Goal: Transaction & Acquisition: Purchase product/service

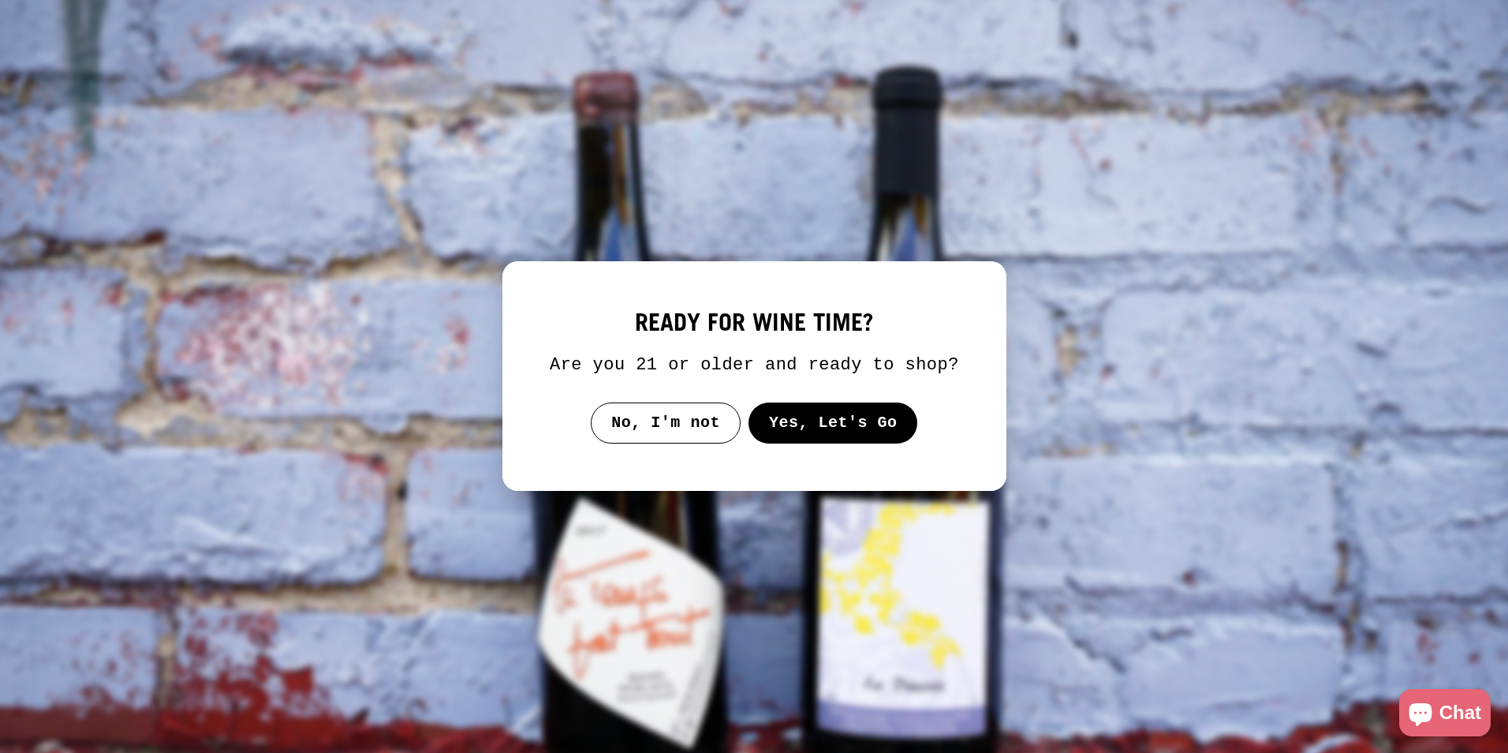
click at [876, 424] on button "Yes, Let's Go" at bounding box center [833, 422] width 170 height 41
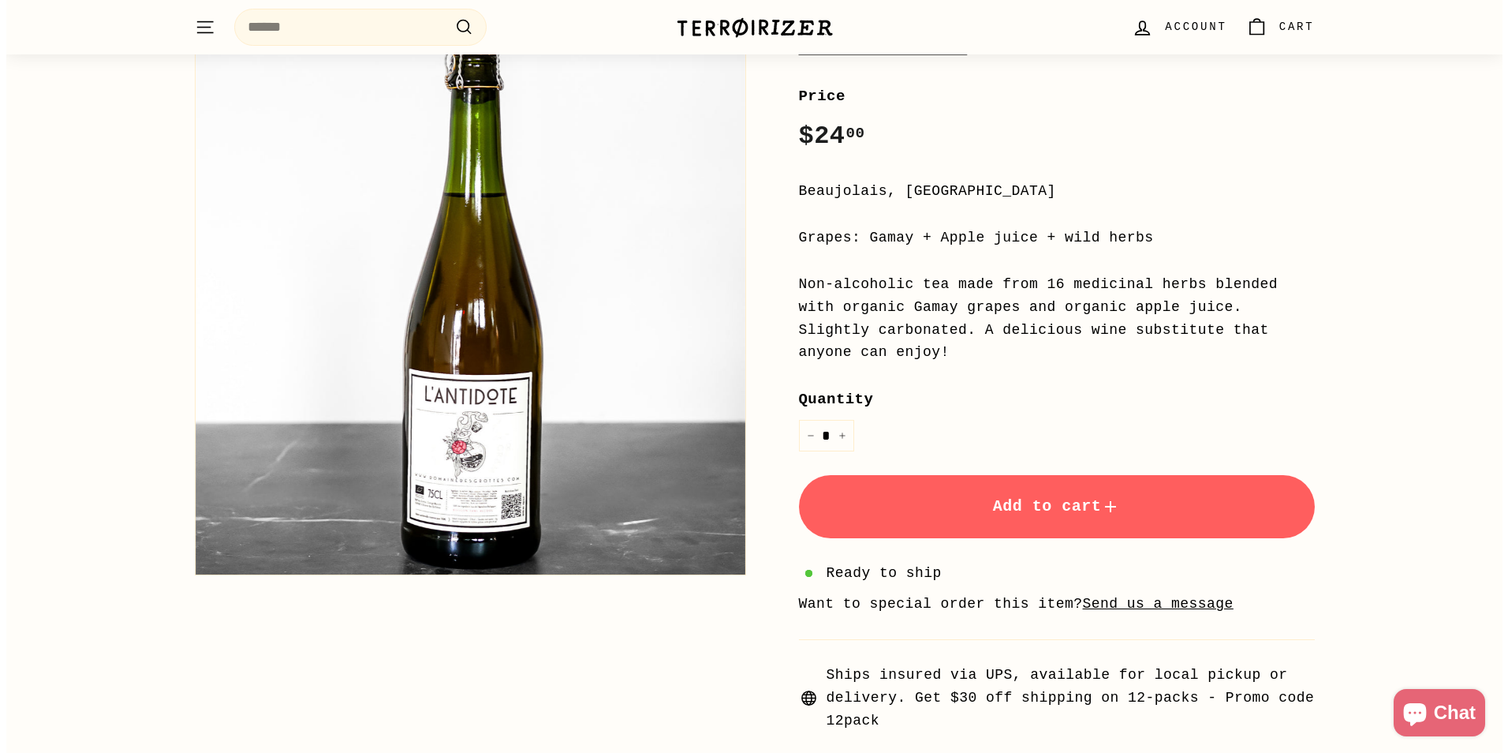
scroll to position [79, 0]
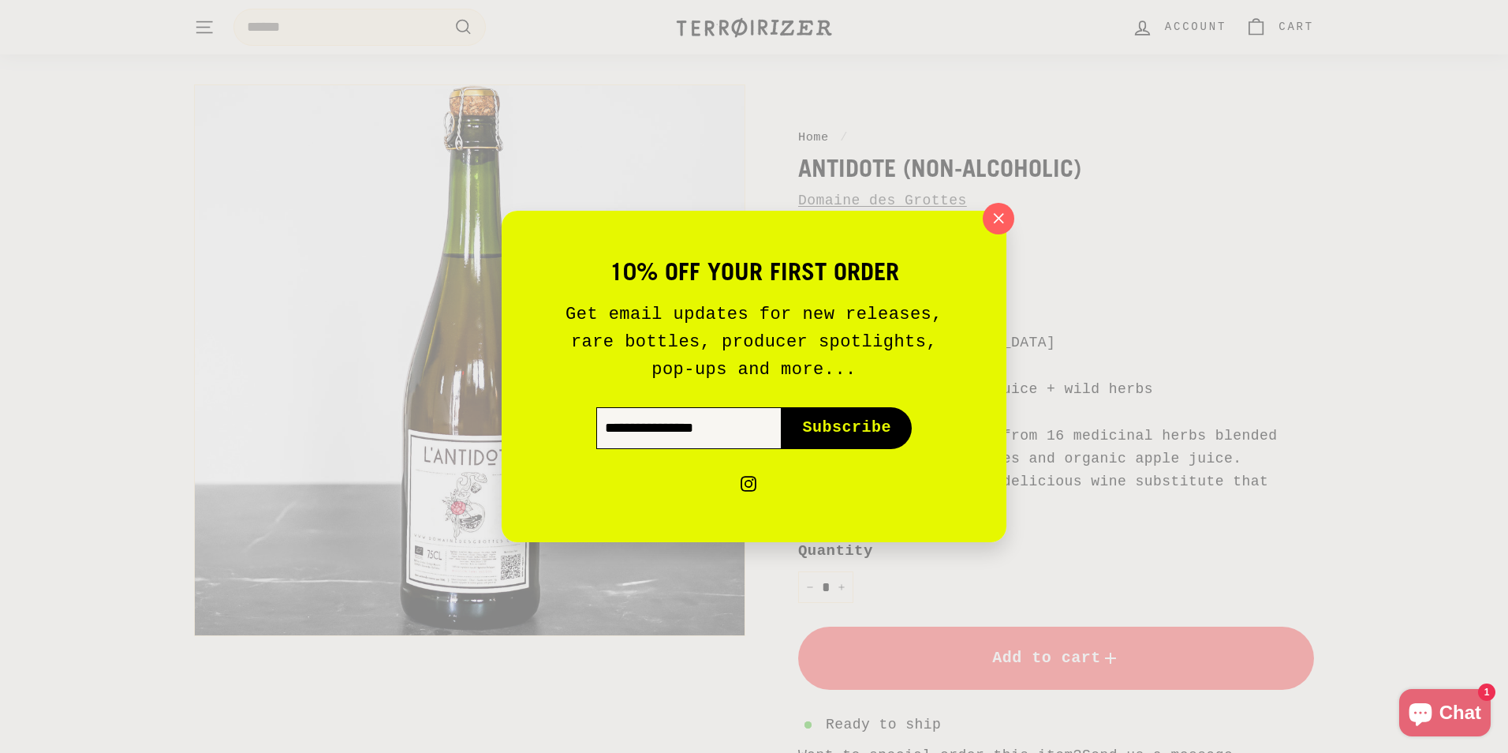
click at [711, 428] on input "Enter your email" at bounding box center [688, 427] width 185 height 41
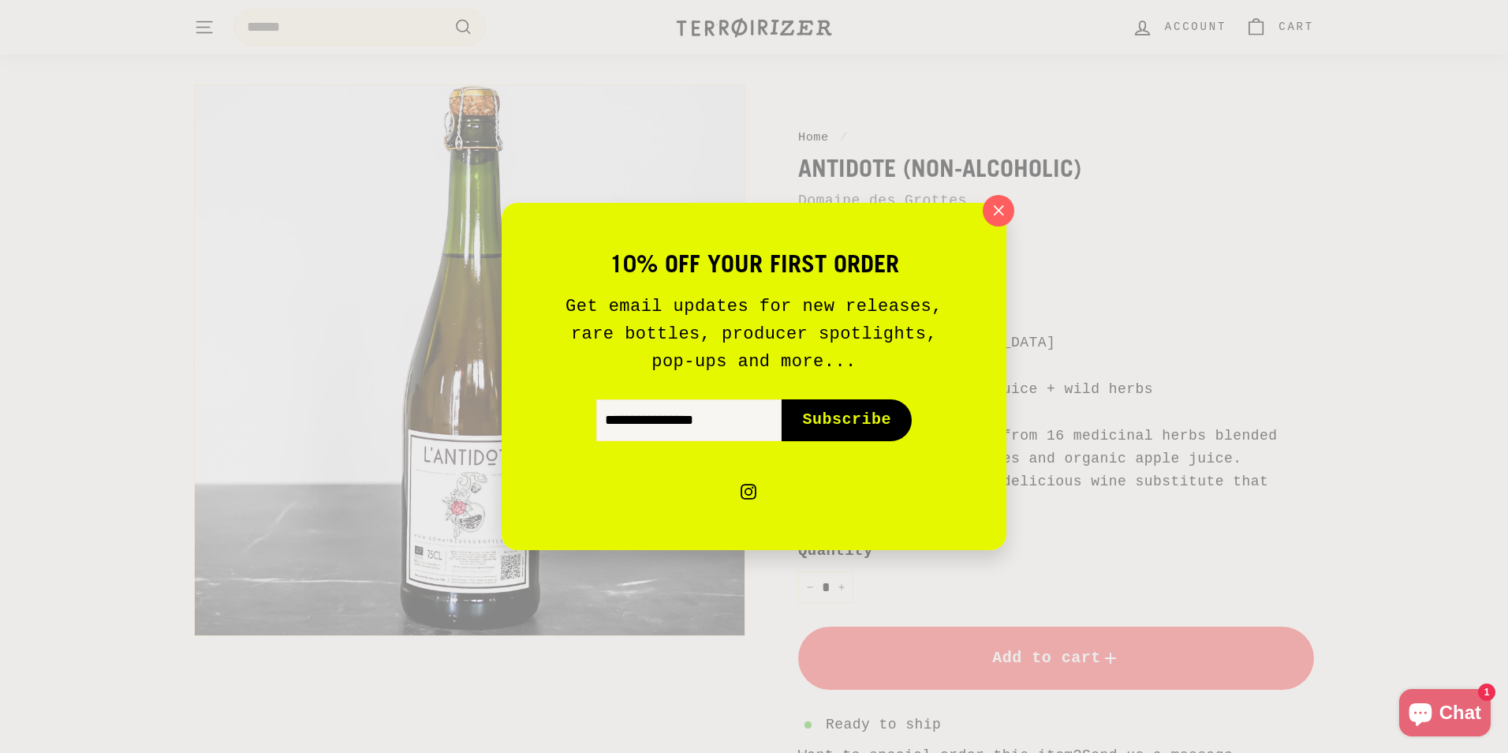
click at [835, 420] on span "Subscribe" at bounding box center [846, 420] width 89 height 22
click at [740, 424] on input "Enter your email" at bounding box center [688, 419] width 185 height 41
type input "**********"
click at [839, 424] on span "Subscribe" at bounding box center [846, 420] width 89 height 22
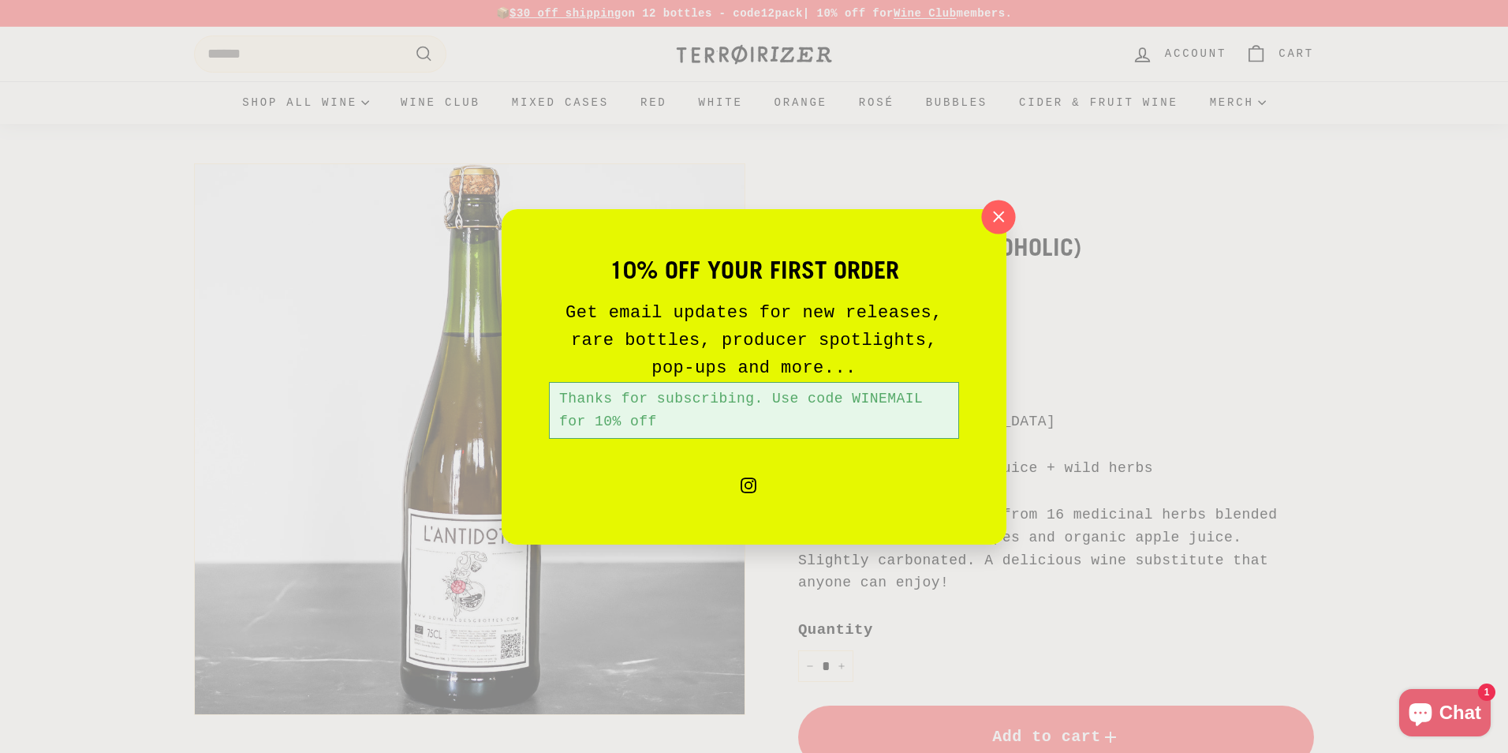
click at [998, 227] on icon "button" at bounding box center [999, 217] width 24 height 24
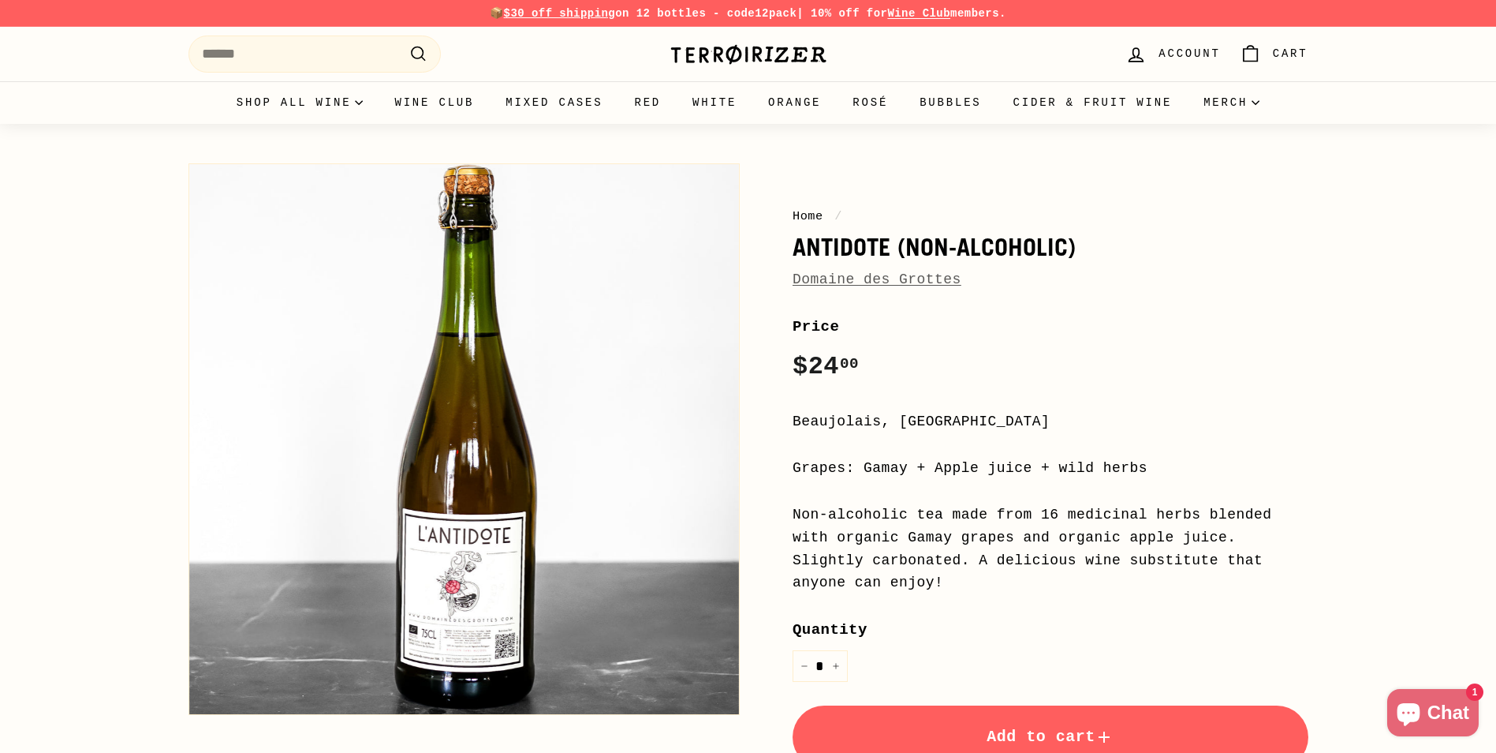
click at [1012, 211] on div "10% off your first order Get email updates for new releases, rare bottles, prod…" at bounding box center [748, 376] width 1496 height 753
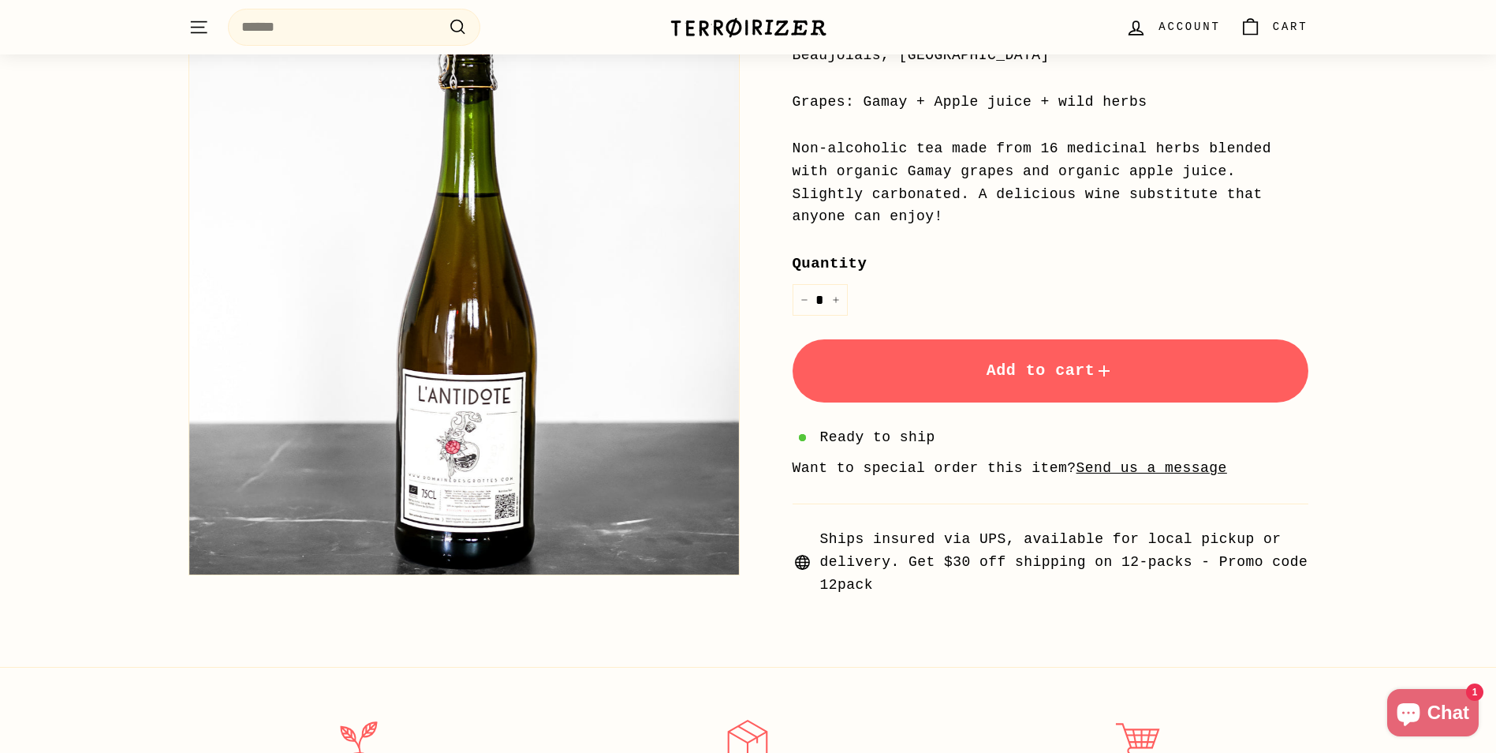
scroll to position [394, 0]
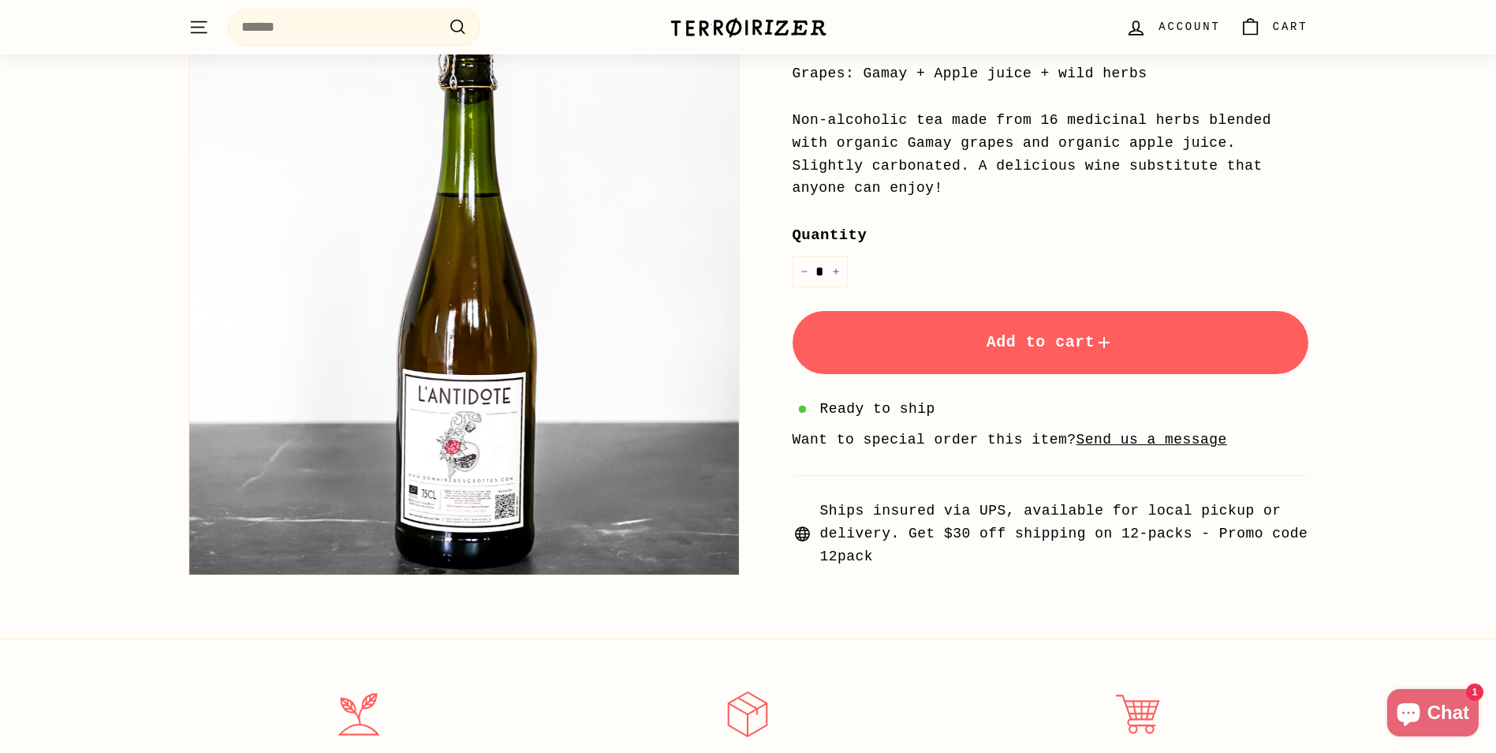
click at [1008, 333] on span "Add to cart" at bounding box center [1051, 342] width 128 height 18
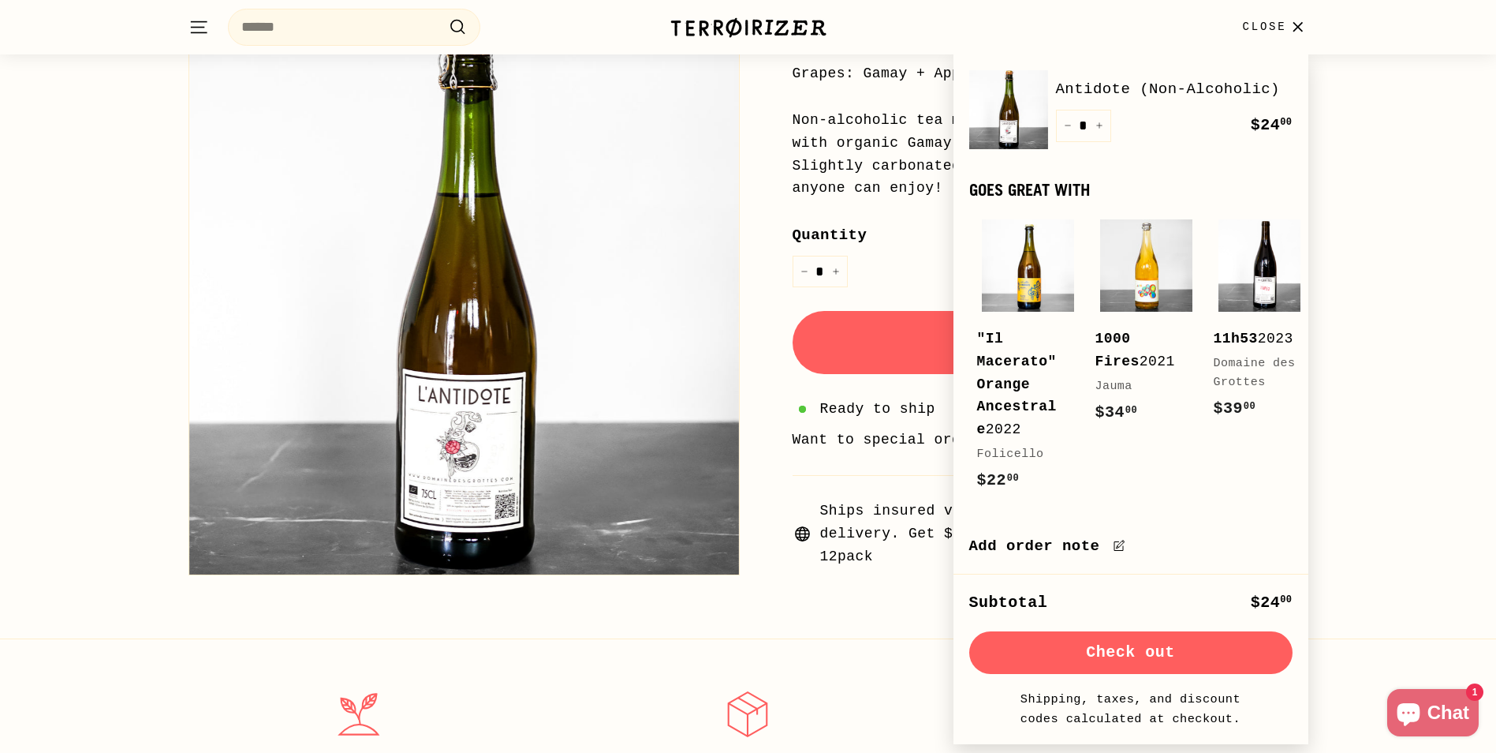
click at [1104, 656] on button "Check out" at bounding box center [1130, 652] width 323 height 43
click at [1104, 125] on button "+" at bounding box center [1100, 126] width 24 height 32
type input "*"
click at [1104, 125] on div "Quantity * − + Remove" at bounding box center [1083, 126] width 55 height 32
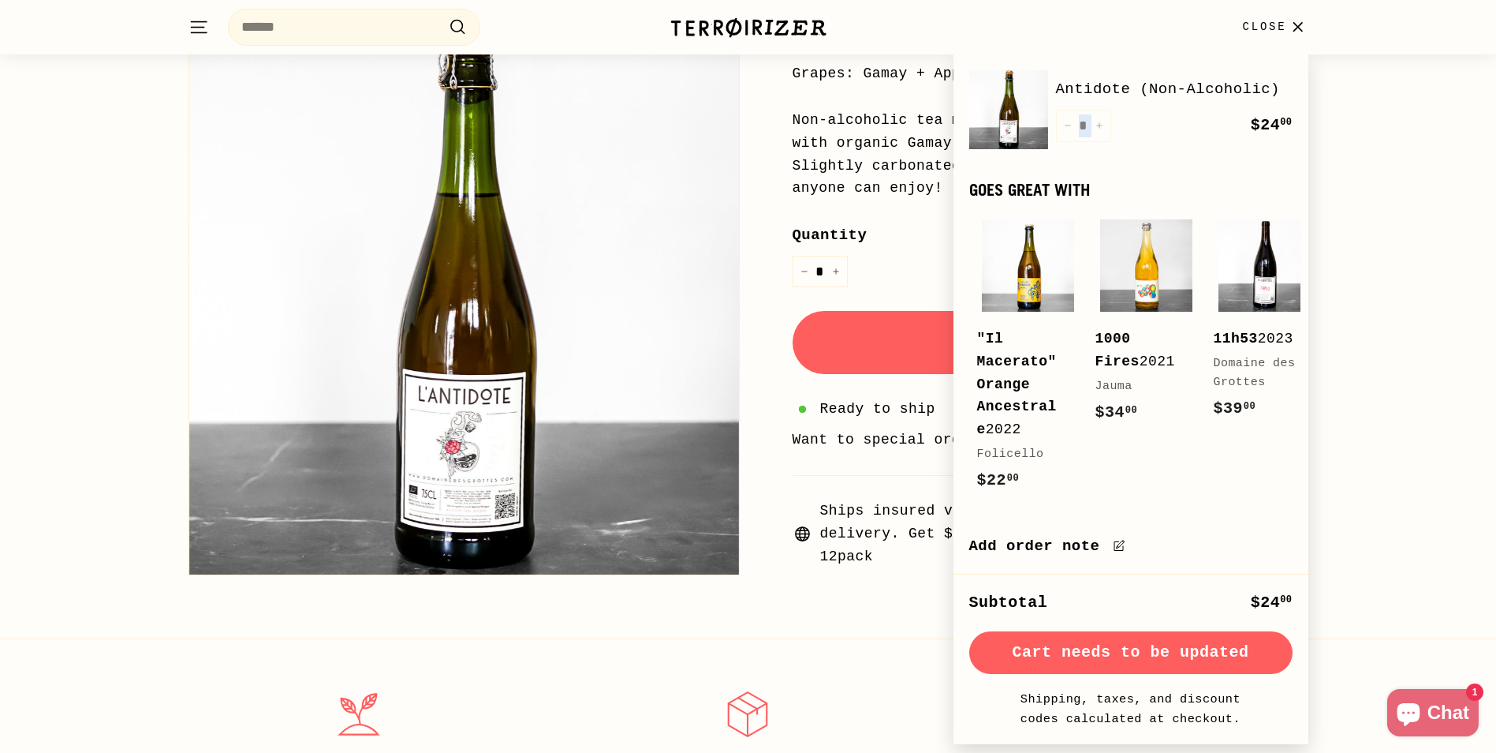
click at [1104, 125] on div "Quantity * − + Remove" at bounding box center [1083, 126] width 55 height 32
click at [1098, 125] on icon "Increase item quantity by one" at bounding box center [1100, 125] width 8 height 8
type input "*"
click at [1097, 124] on div "Quantity * − + Remove" at bounding box center [1083, 126] width 55 height 32
click at [1096, 123] on icon "Increase item quantity by one" at bounding box center [1100, 125] width 8 height 8
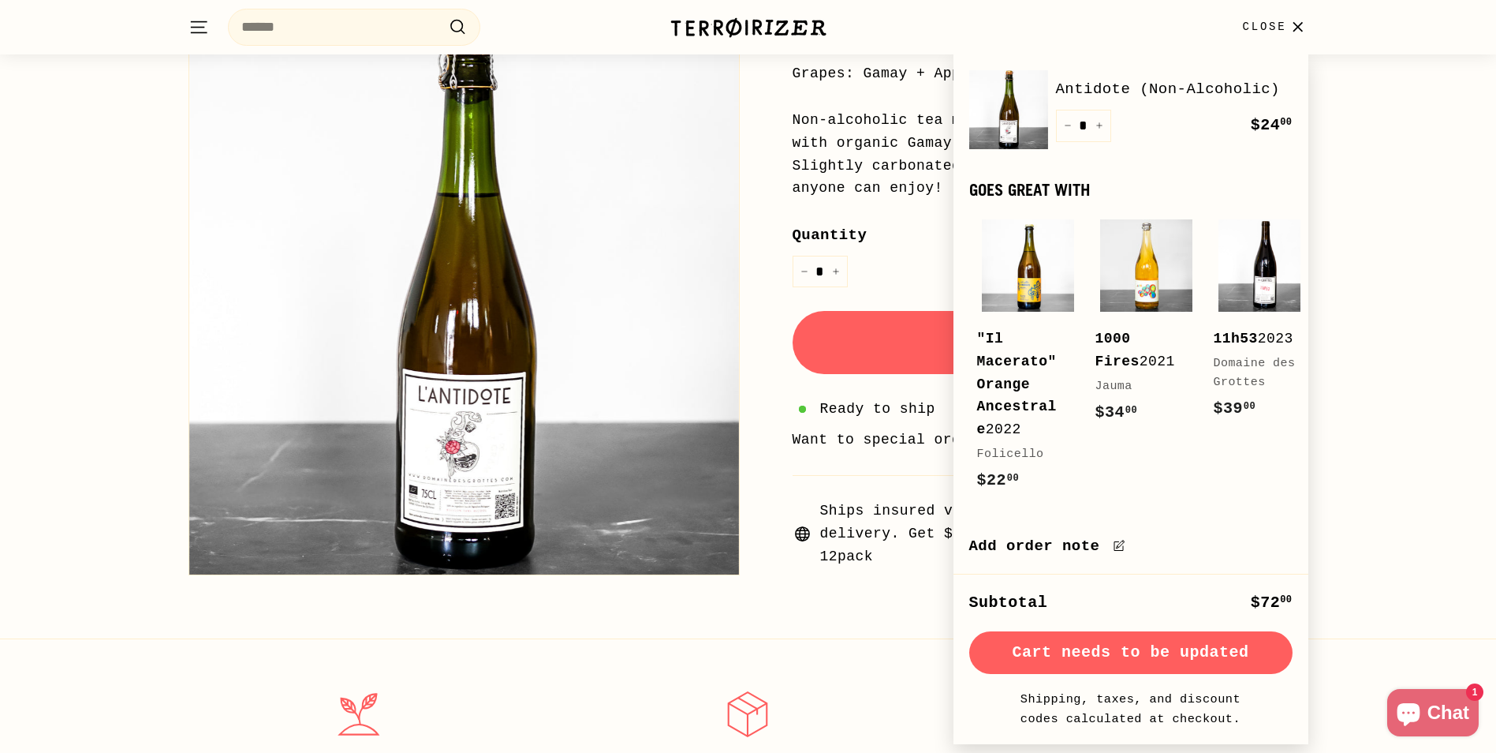
type input "*"
click at [1096, 123] on div "Quantity * − + Remove" at bounding box center [1083, 126] width 55 height 32
click at [1098, 129] on icon "Increase item quantity by one" at bounding box center [1100, 125] width 8 height 8
type input "*"
click at [1182, 659] on button "Check out" at bounding box center [1130, 652] width 323 height 43
